Goal: Obtain resource: Download file/media

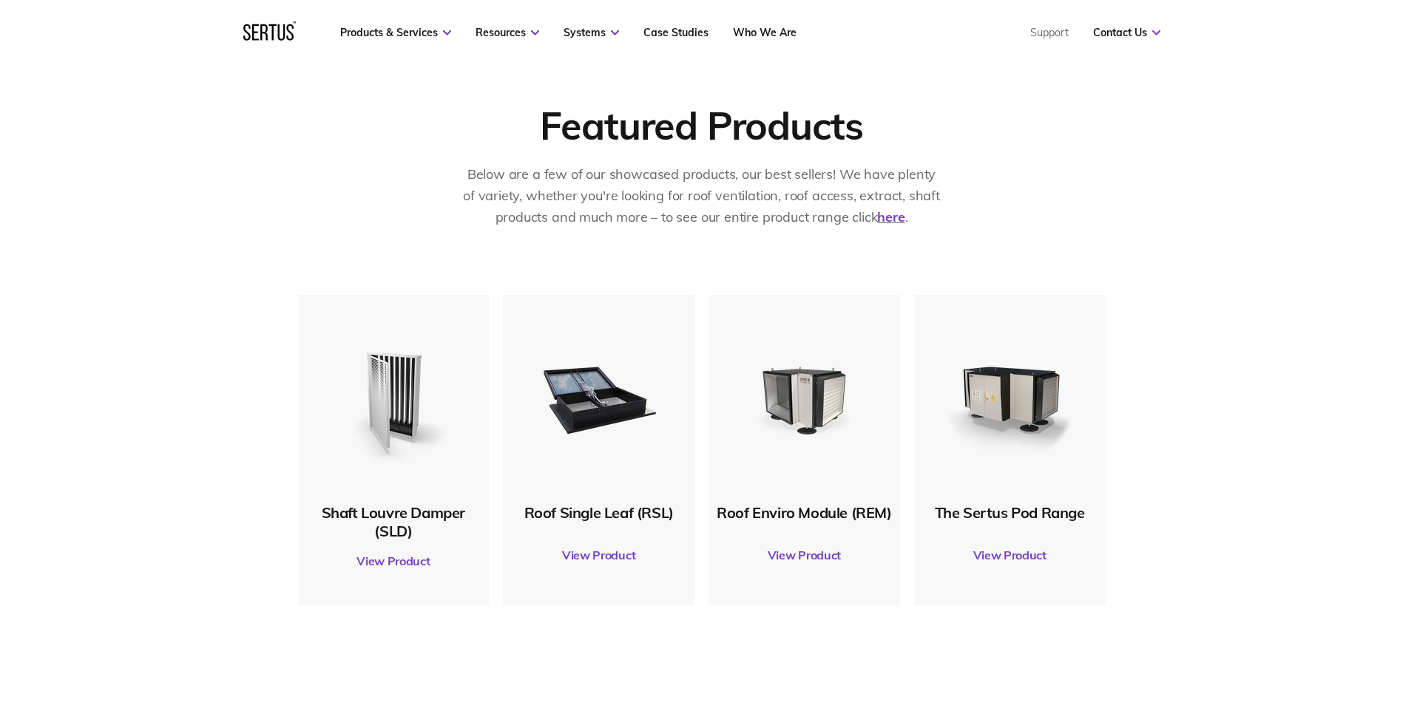
scroll to position [666, 0]
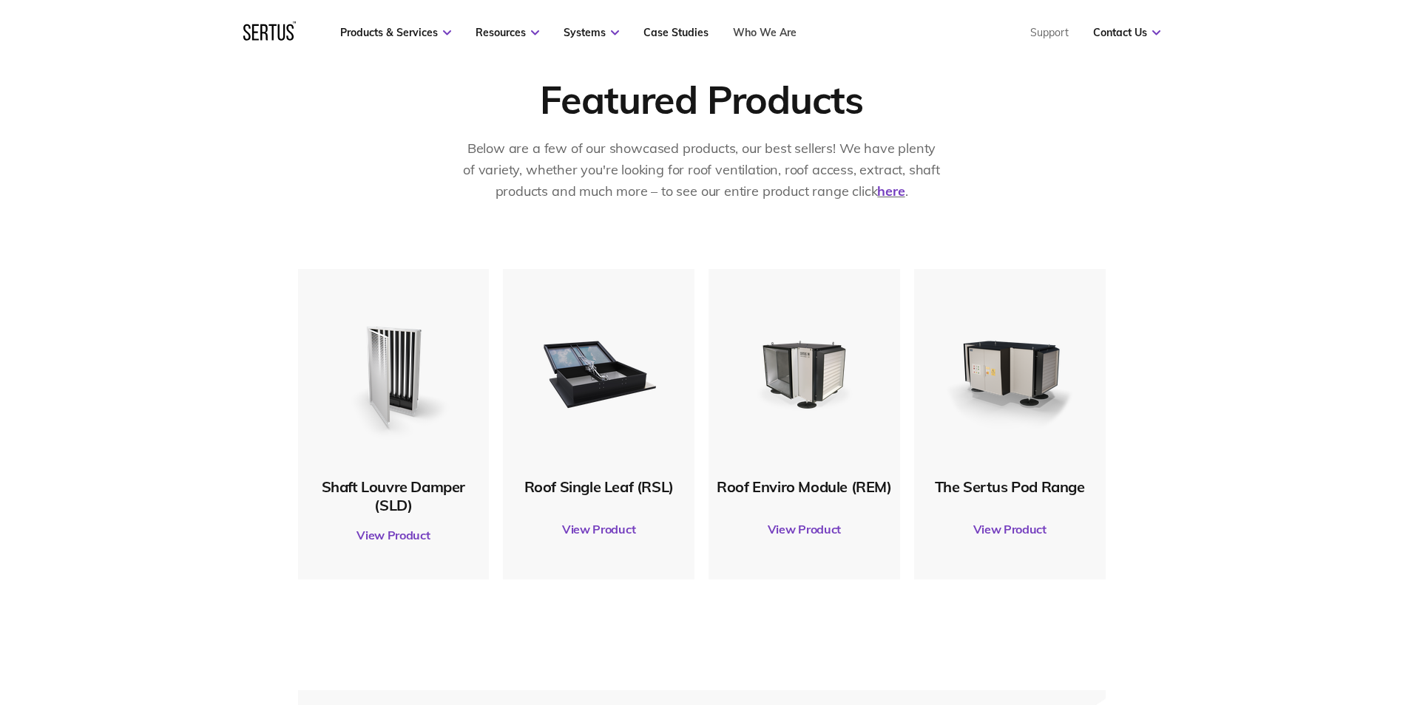
click at [762, 31] on link "Who We Are" at bounding box center [765, 32] width 64 height 13
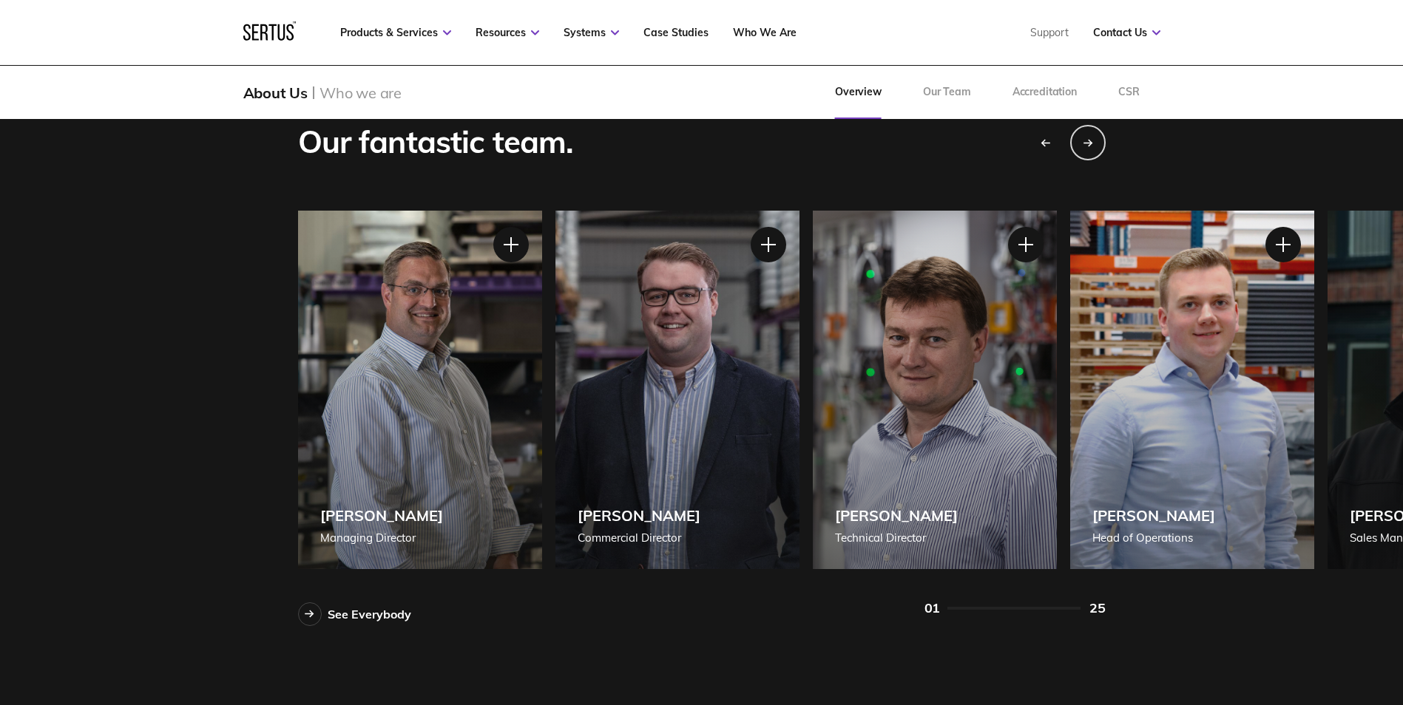
scroll to position [1274, 0]
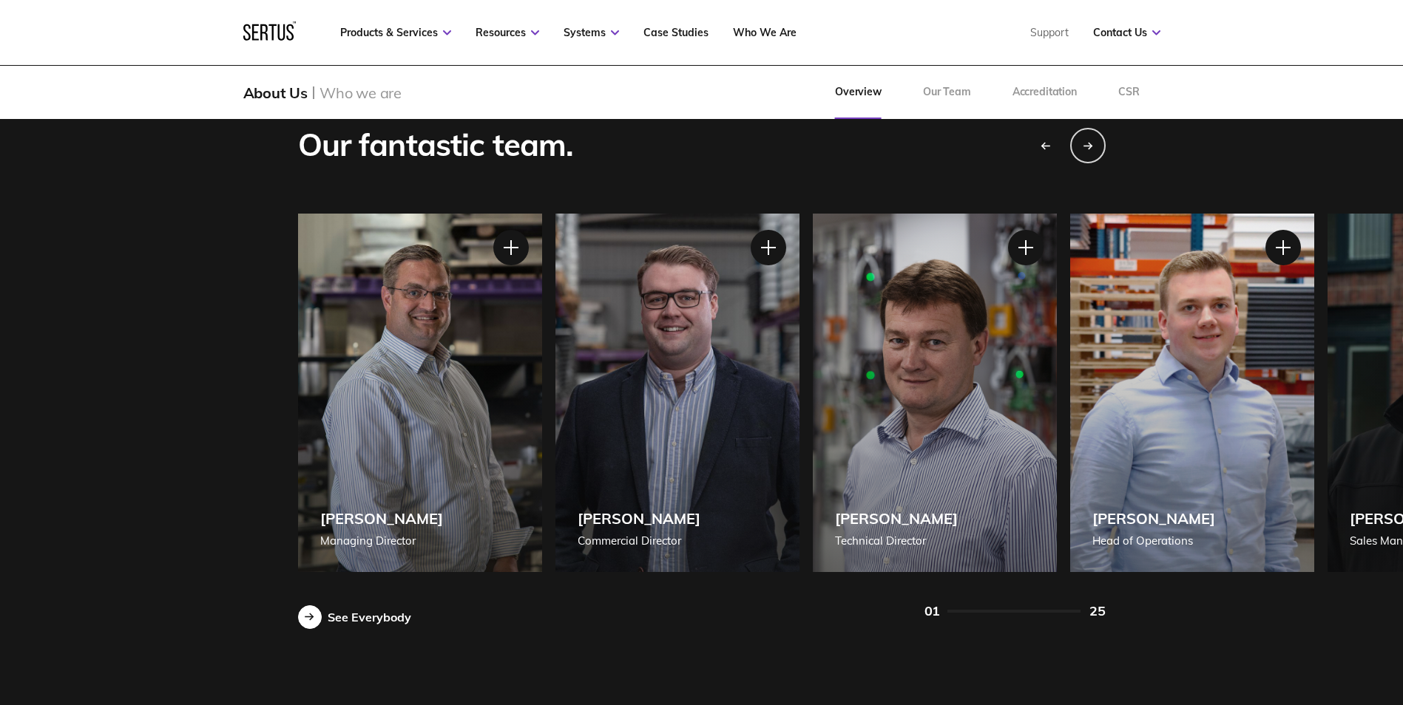
click at [308, 618] on icon at bounding box center [310, 617] width 10 height 8
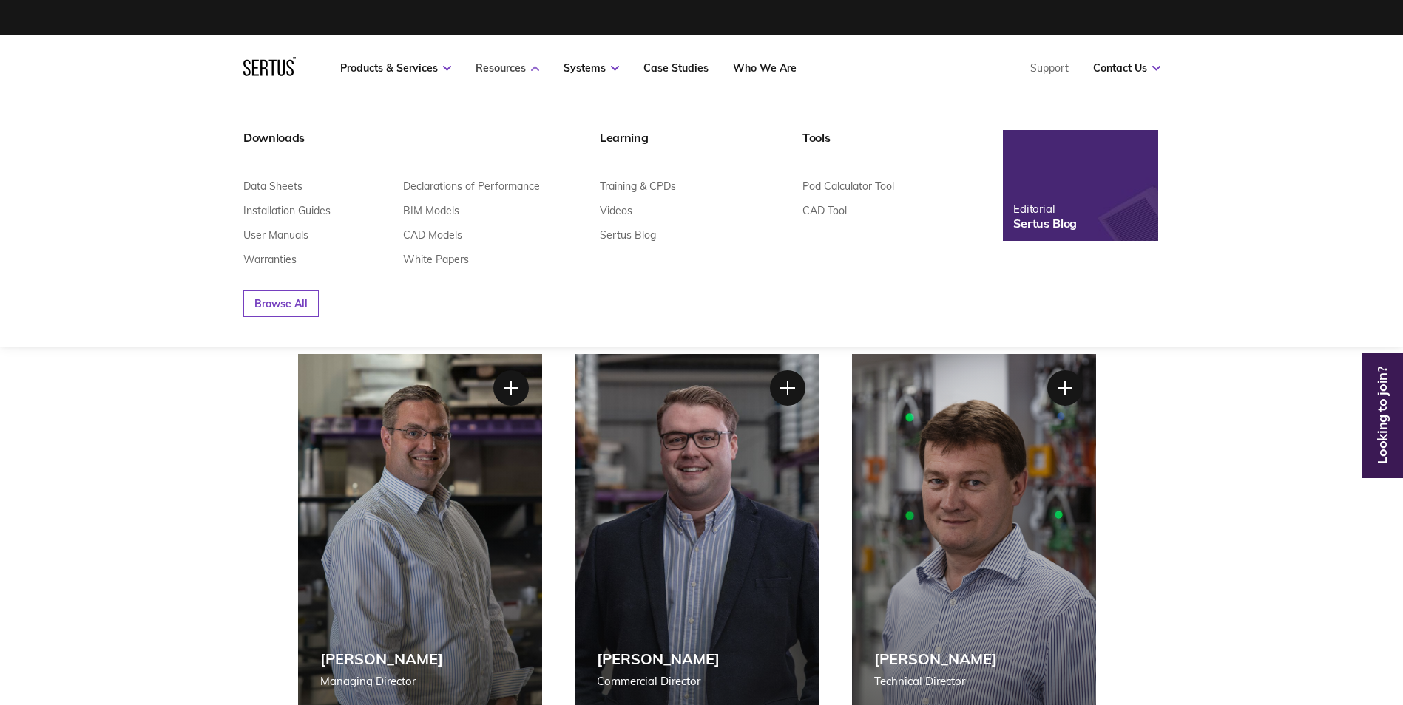
click at [521, 69] on link "Resources" at bounding box center [507, 67] width 64 height 13
click at [535, 67] on icon at bounding box center [535, 68] width 8 height 5
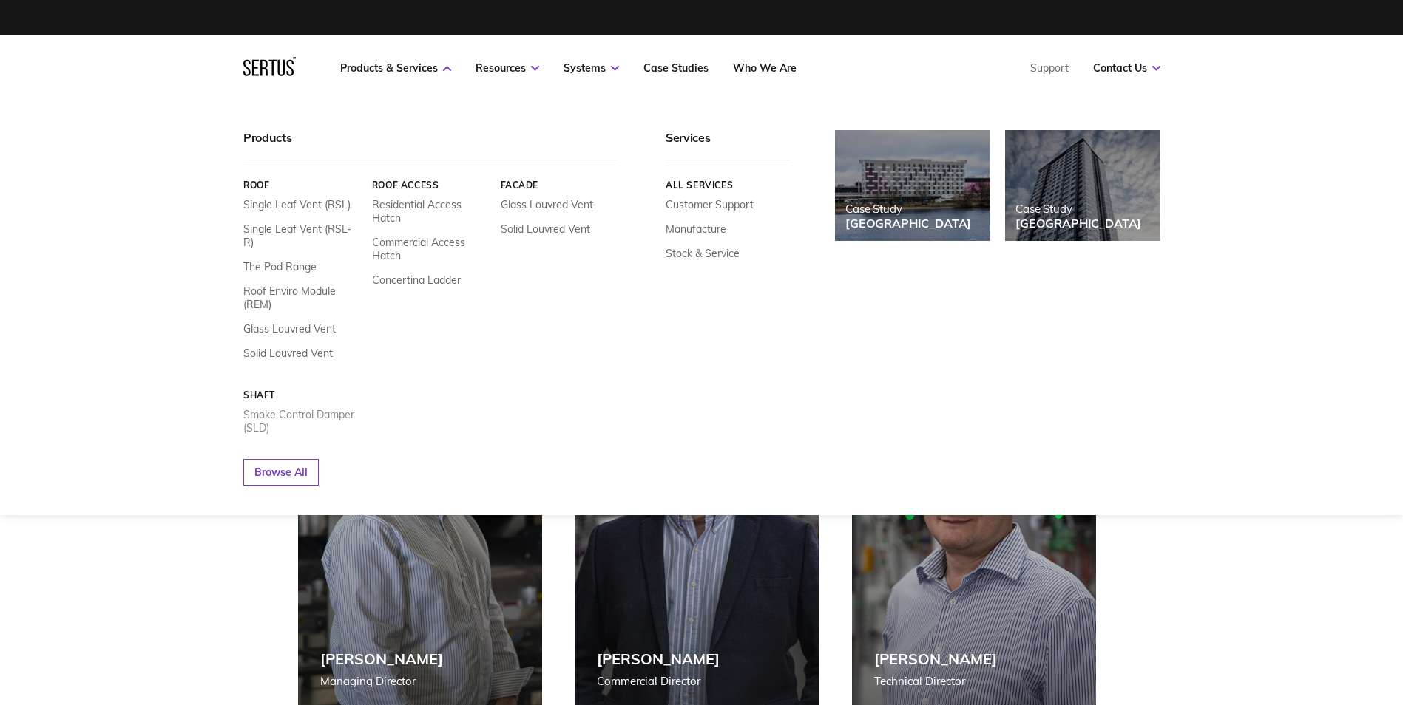
click at [328, 408] on link "Smoke Control Damper (SLD)" at bounding box center [302, 421] width 118 height 27
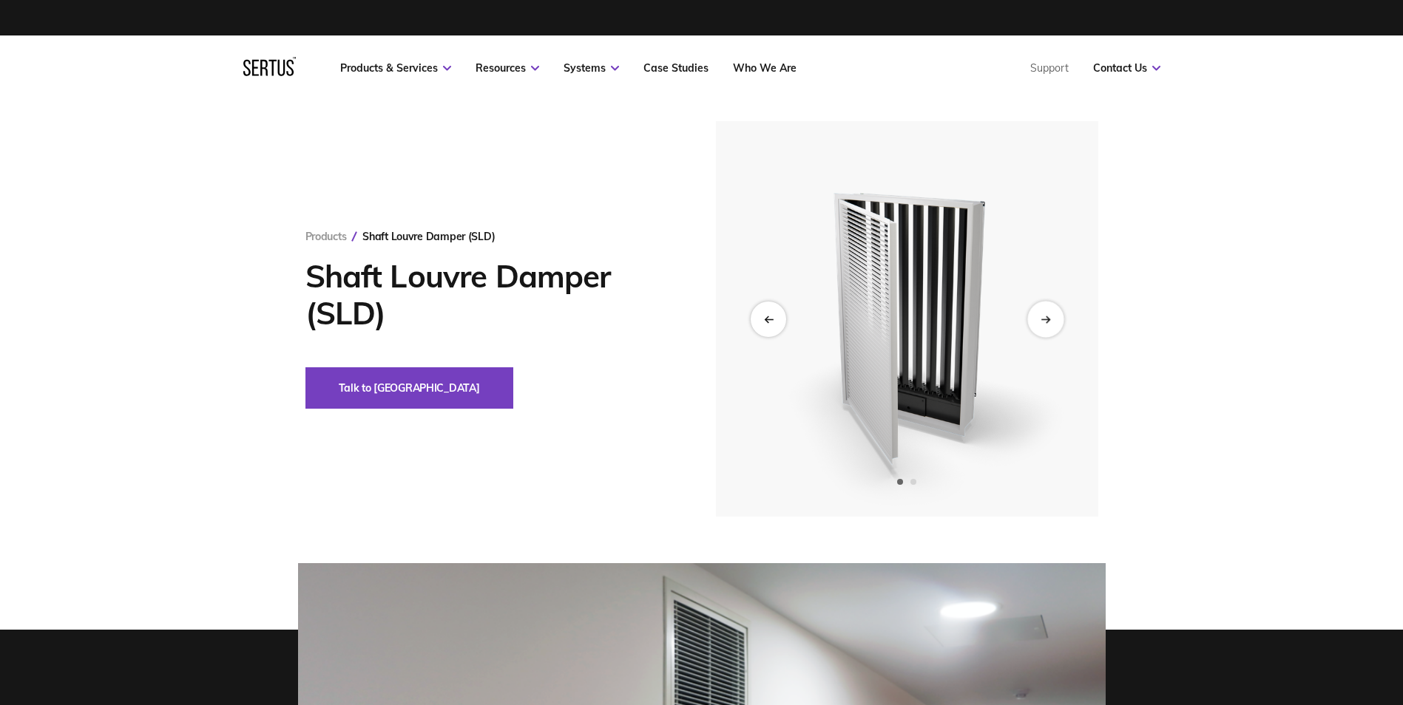
click at [1049, 319] on icon "Next slide" at bounding box center [1045, 319] width 10 height 8
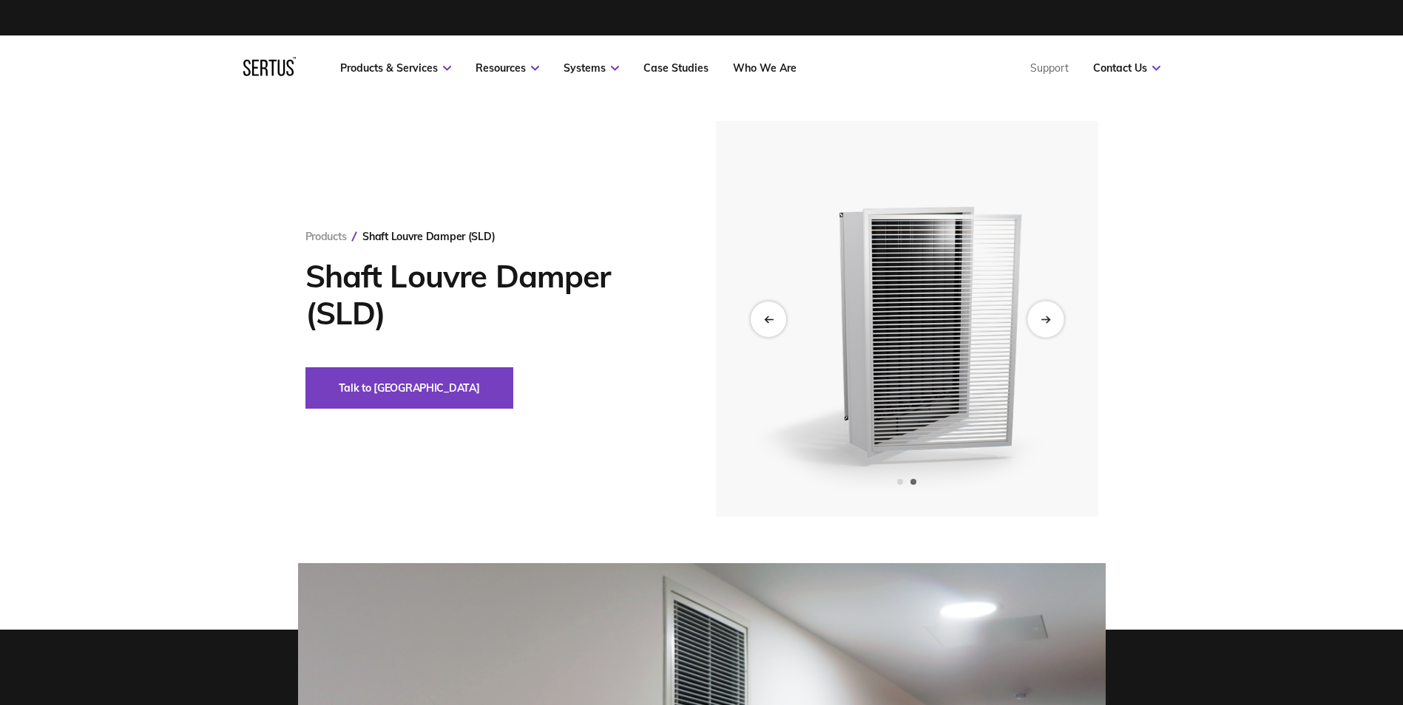
click at [1049, 318] on icon "Next slide" at bounding box center [1045, 319] width 10 height 8
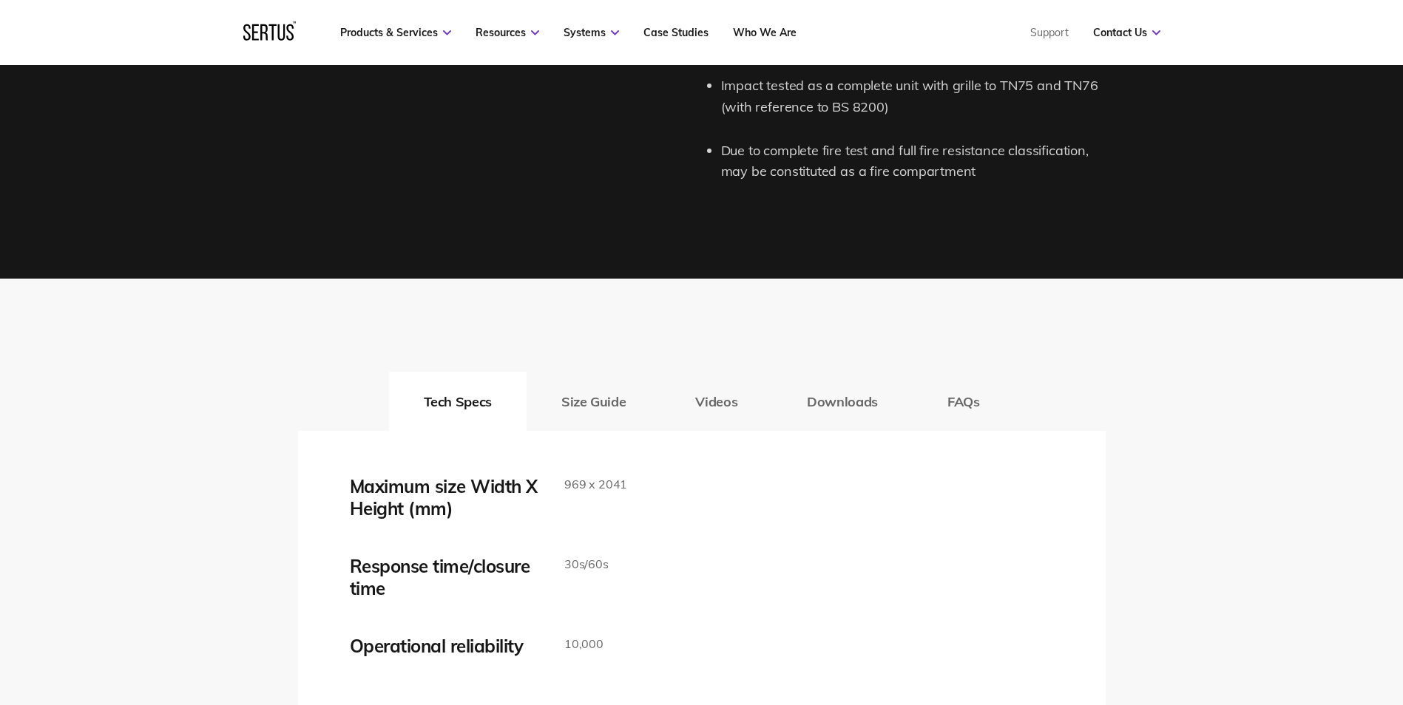
scroll to position [2144, 0]
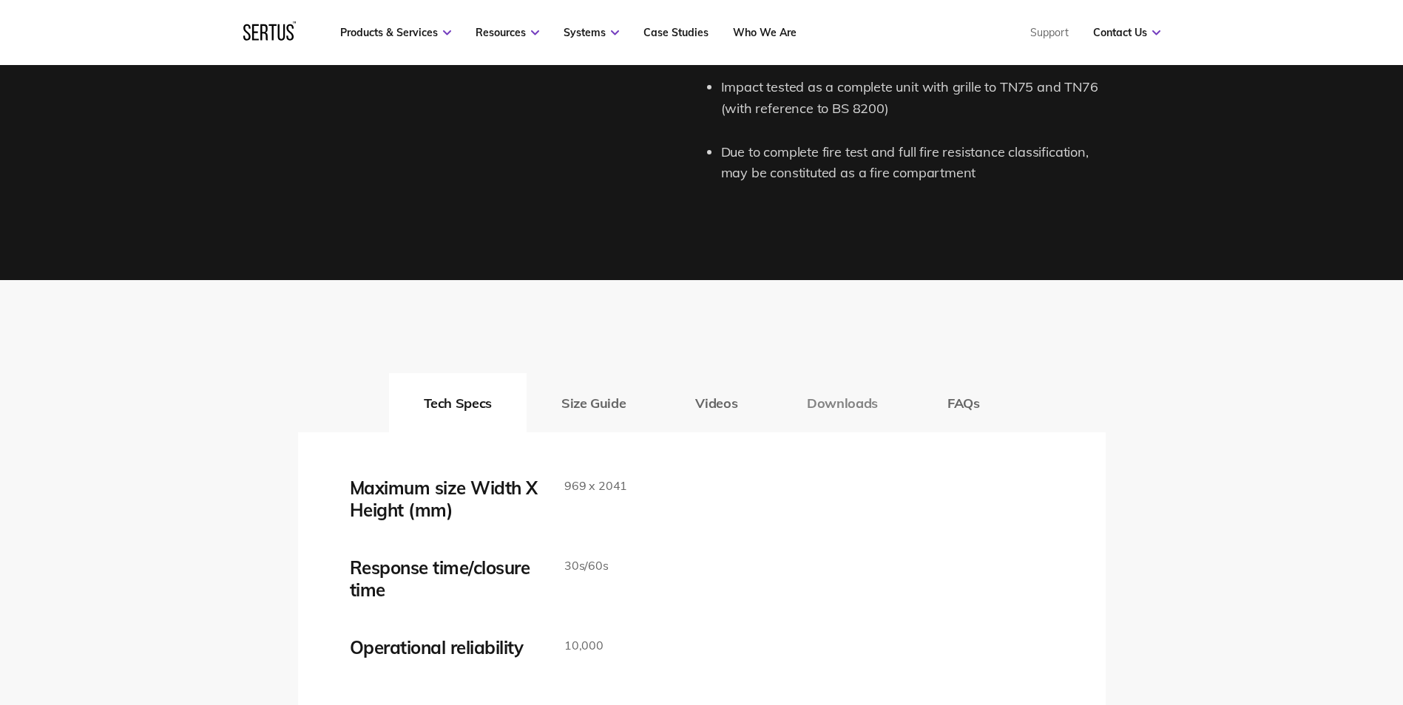
click at [858, 401] on button "Downloads" at bounding box center [842, 402] width 141 height 59
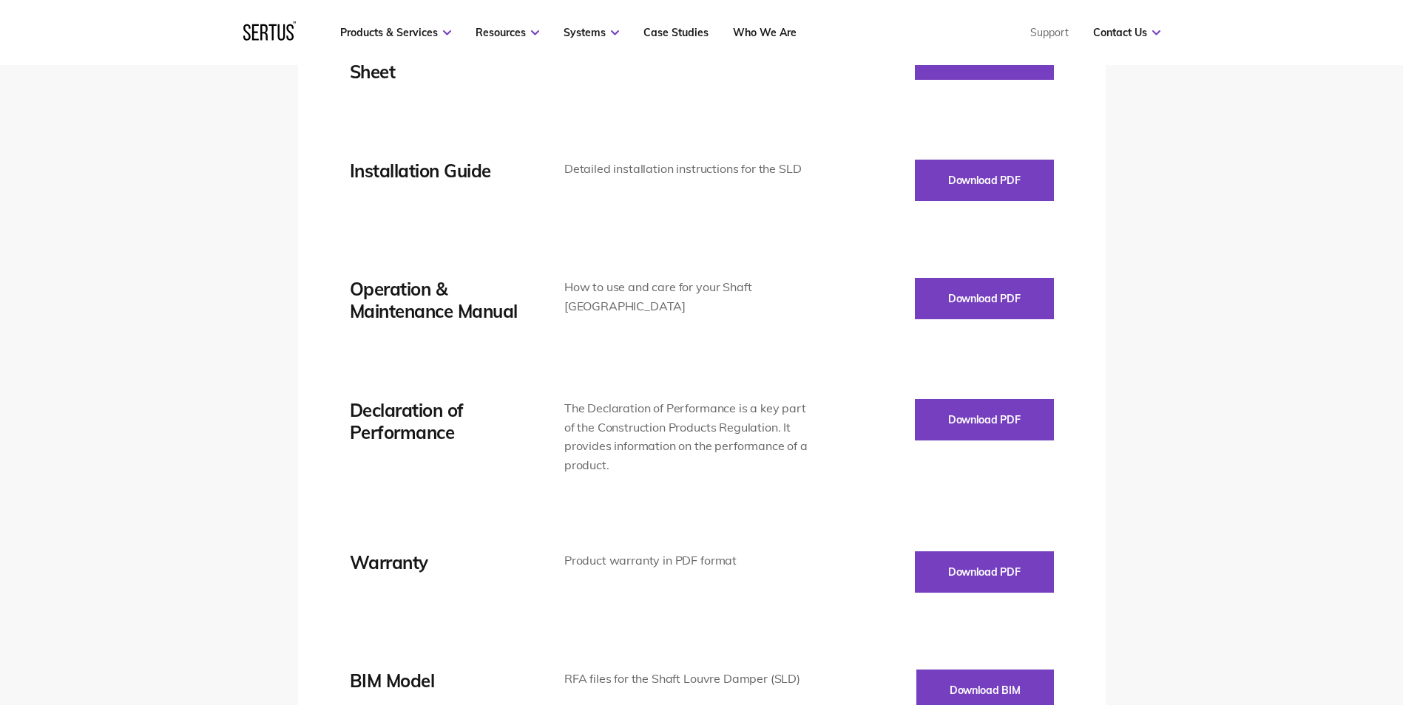
scroll to position [2662, 0]
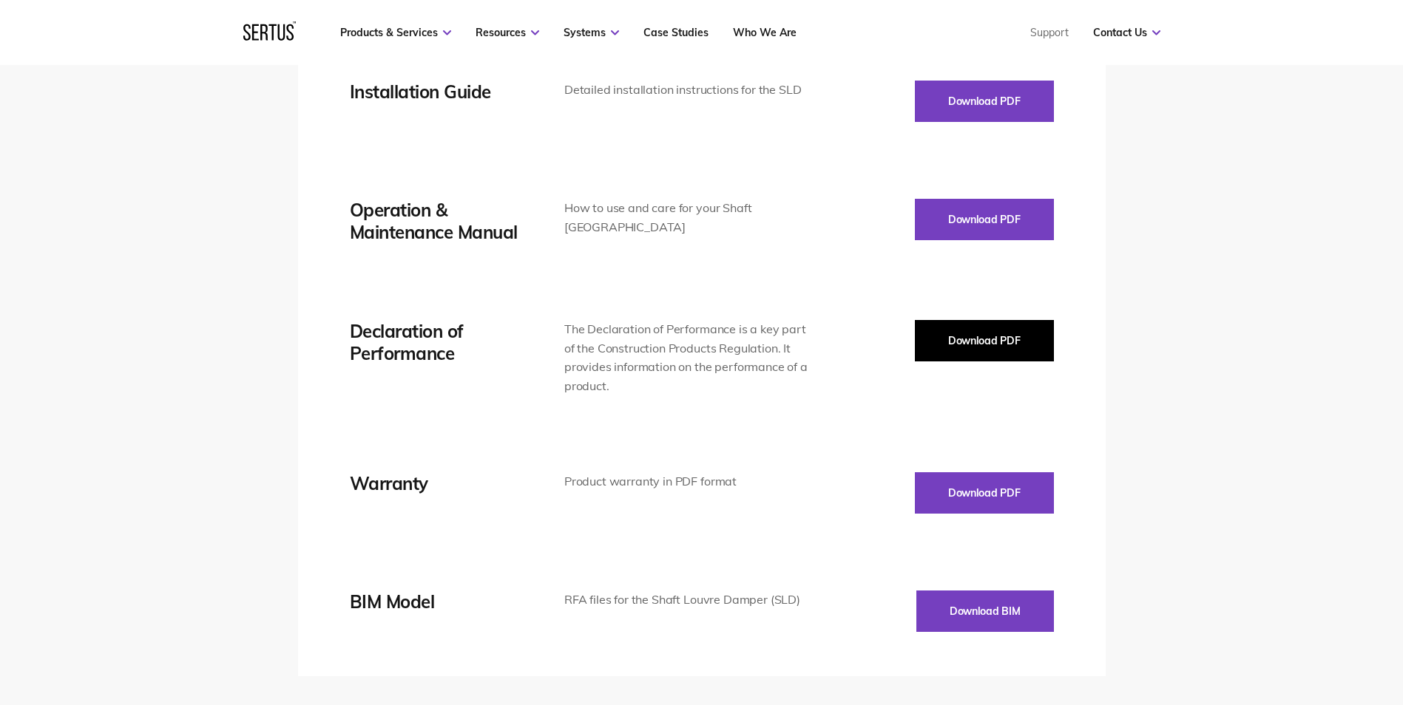
click at [995, 340] on button "Download PDF" at bounding box center [984, 340] width 139 height 41
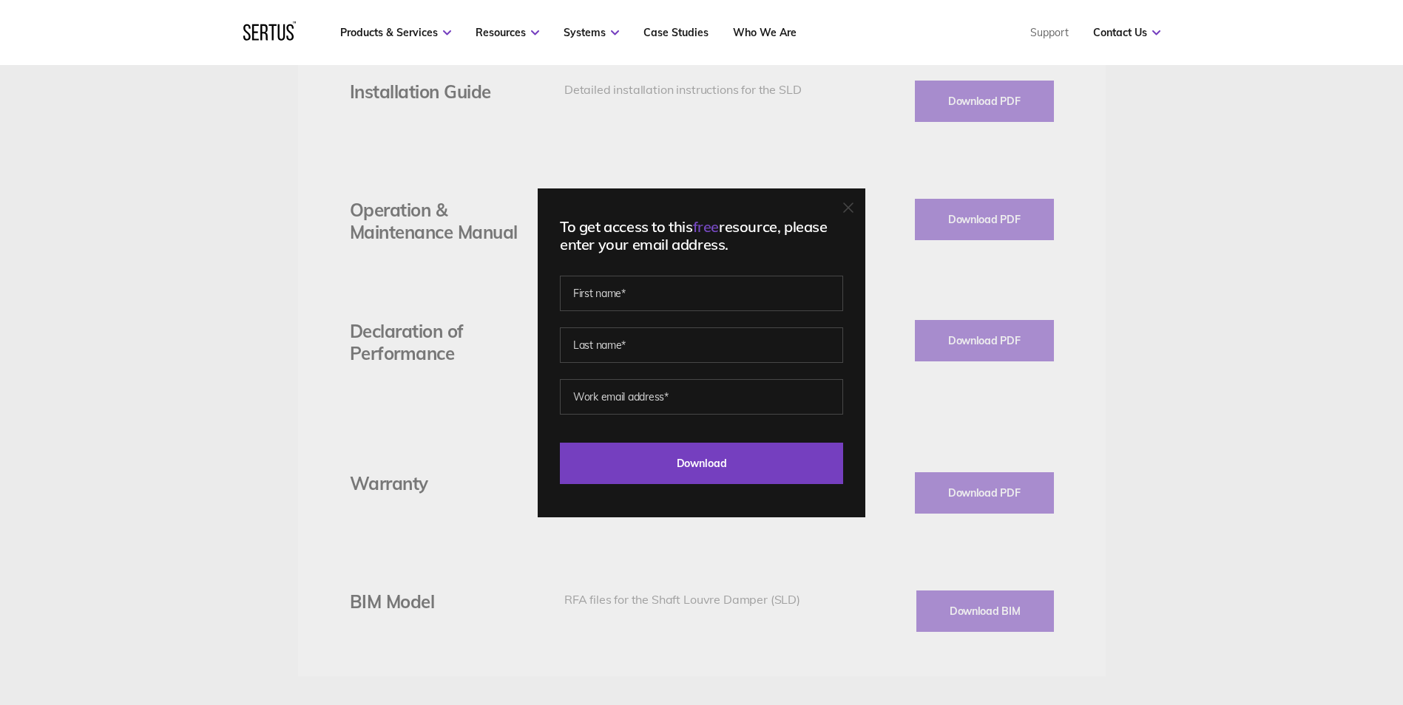
click at [853, 211] on icon at bounding box center [848, 208] width 10 height 10
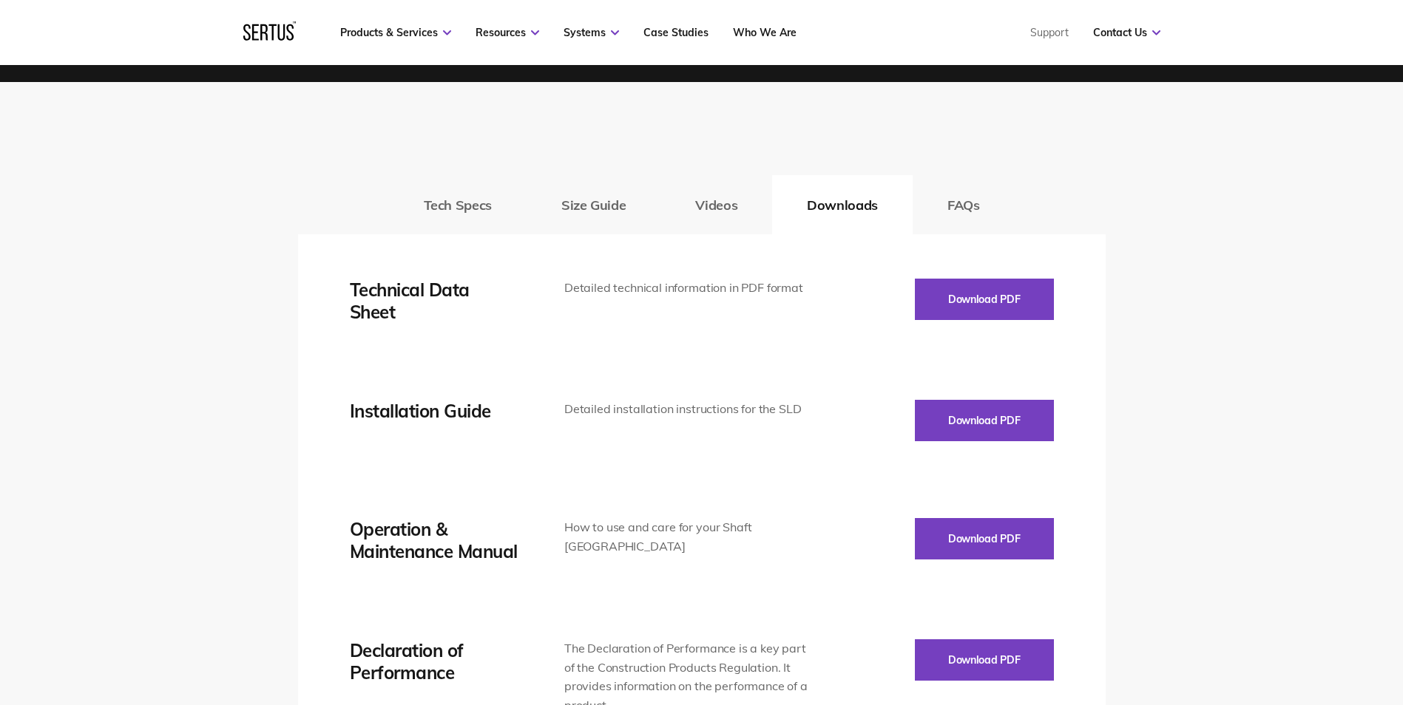
scroll to position [2292, 0]
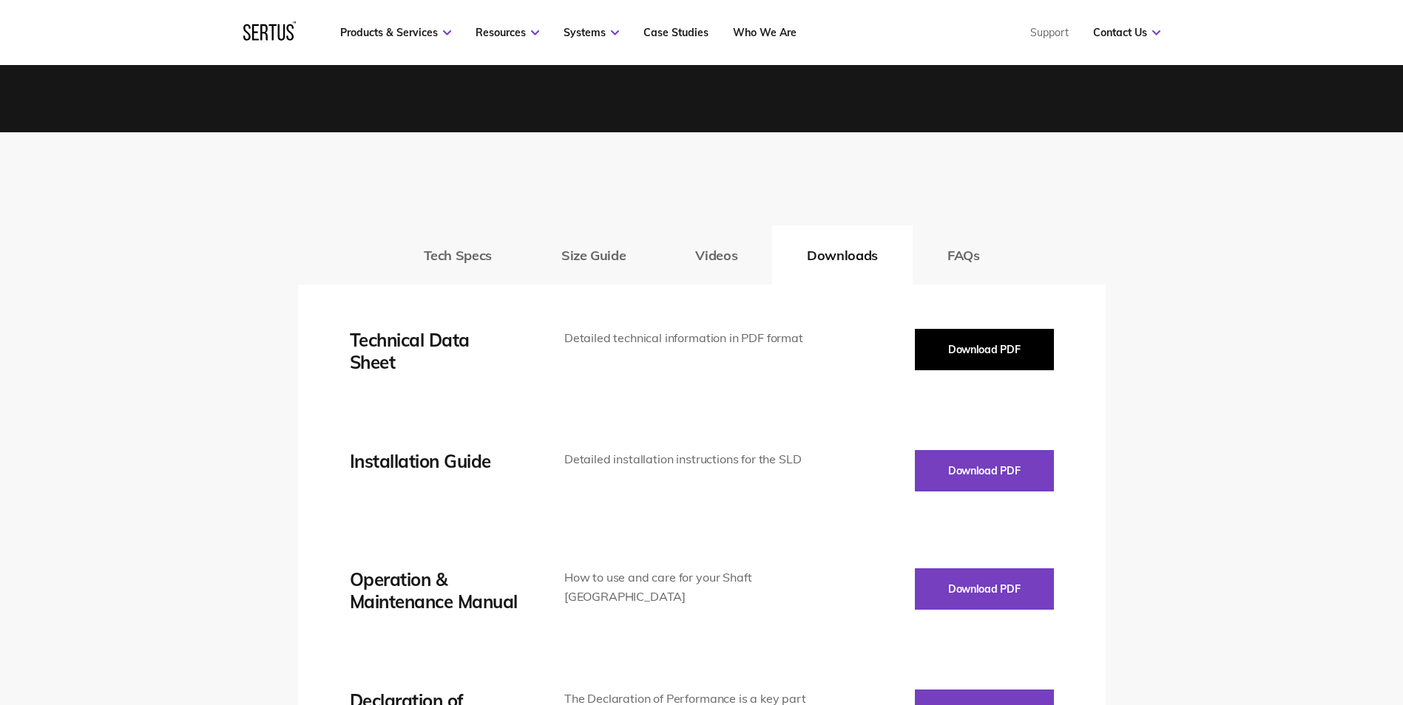
click at [989, 340] on button "Download PDF" at bounding box center [984, 349] width 139 height 41
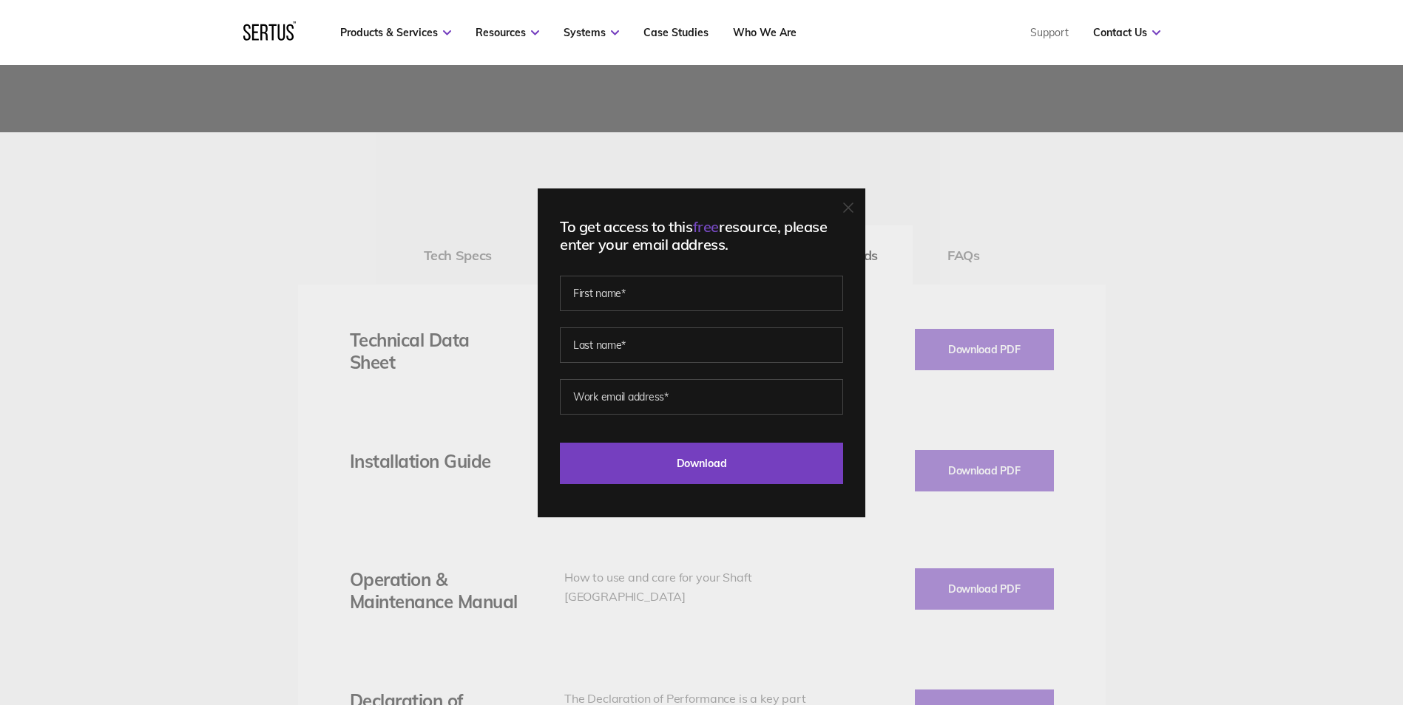
click at [853, 194] on div "To get access to this free resource, please enter your email address. Last Down…" at bounding box center [702, 353] width 328 height 329
click at [853, 203] on icon at bounding box center [848, 208] width 10 height 10
